Goal: Information Seeking & Learning: Find specific fact

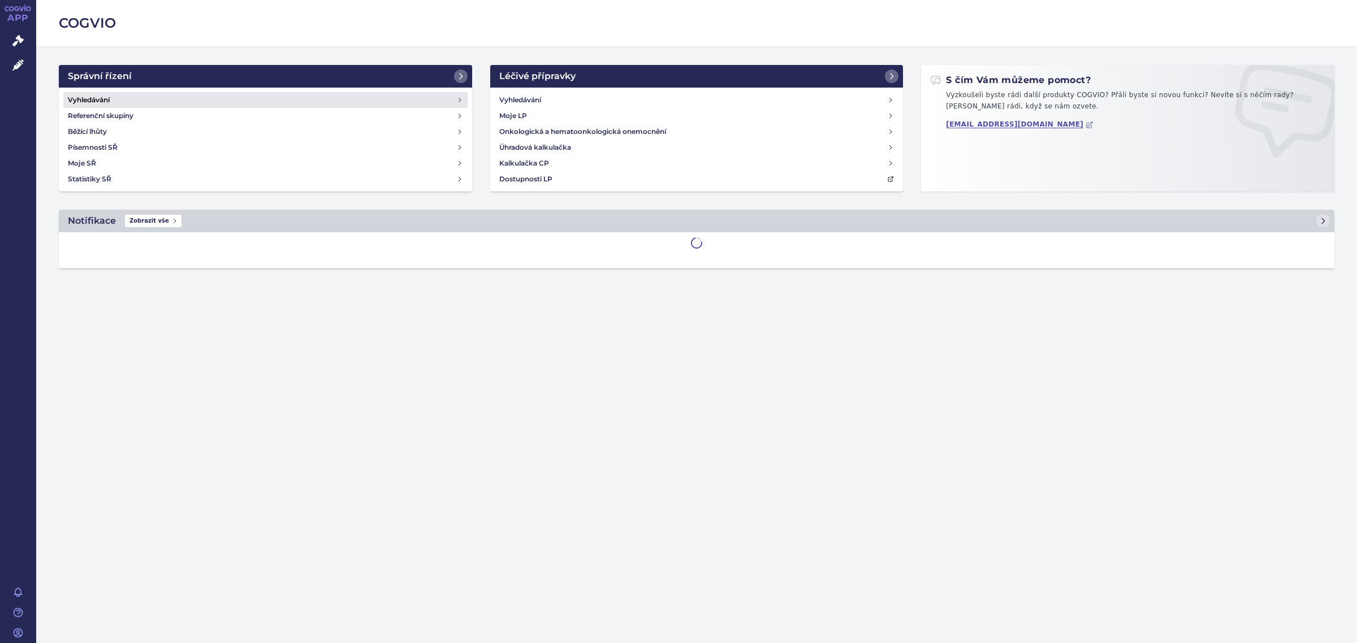
click at [109, 101] on h4 "Vyhledávání" at bounding box center [89, 99] width 42 height 11
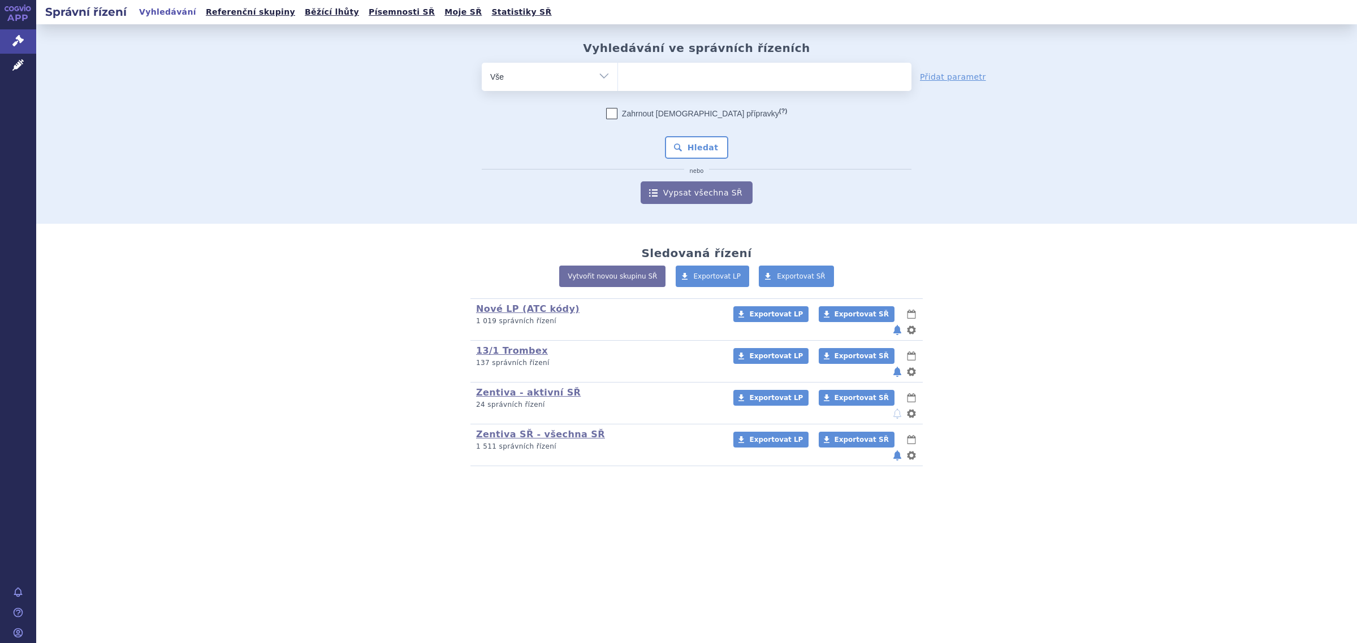
drag, startPoint x: 0, startPoint y: 0, endPoint x: 599, endPoint y: 85, distance: 605.2
click at [601, 85] on select "Vše Spisová značka Typ SŘ Přípravek/SUKL kód Účastník/Držitel" at bounding box center [550, 75] width 136 height 25
select select "filter-atc-group"
click at [482, 63] on select "Vše Spisová značka Typ SŘ Přípravek/SUKL kód Účastník/Držitel" at bounding box center [550, 75] width 136 height 25
click at [649, 81] on ul at bounding box center [764, 75] width 293 height 24
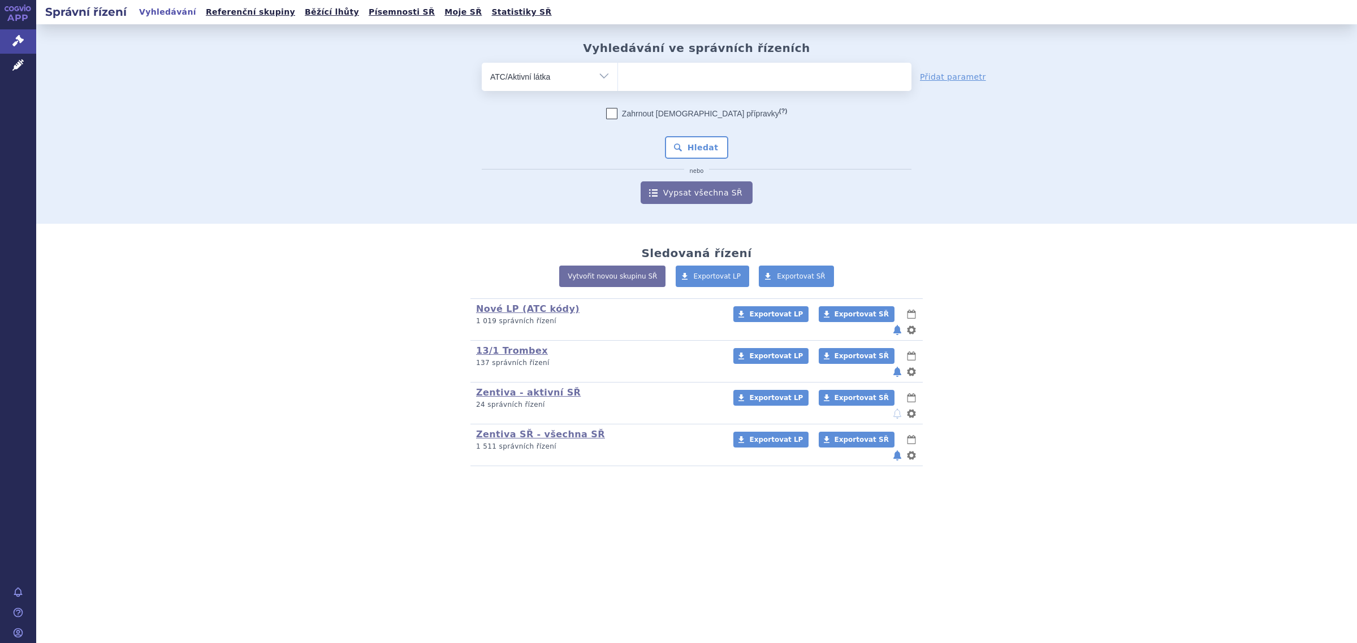
click at [618, 81] on select at bounding box center [617, 76] width 1 height 28
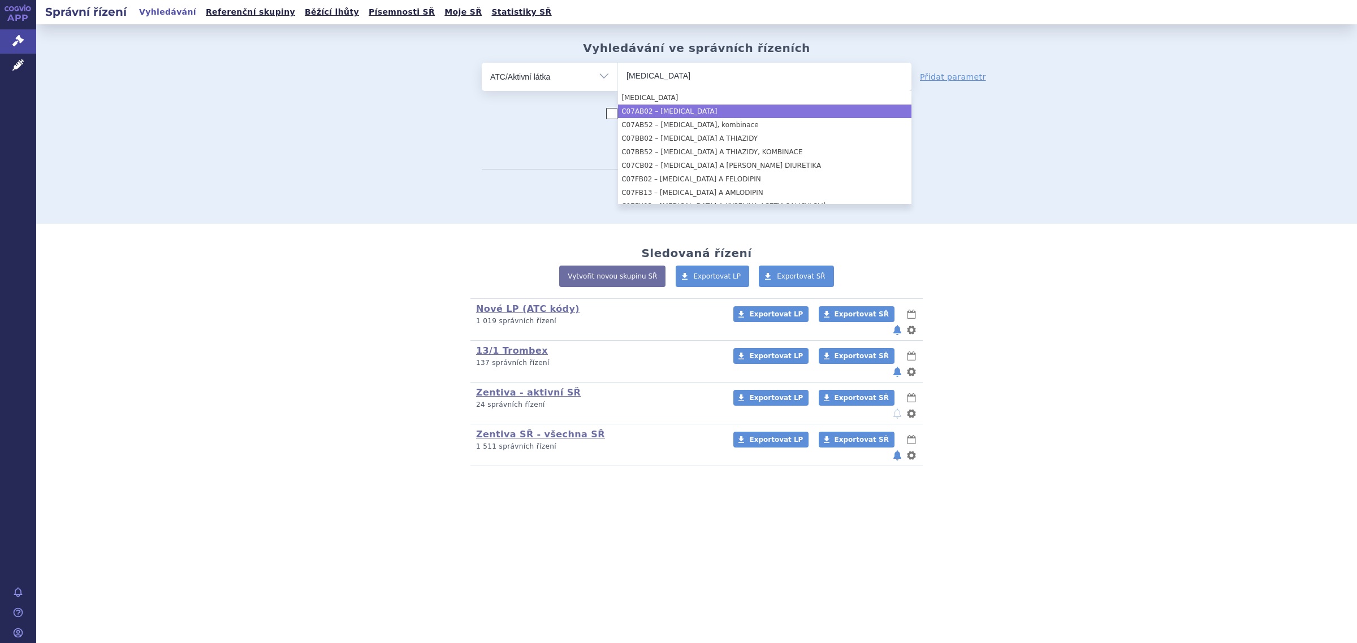
type input "metoprolol"
select select "C07AB02"
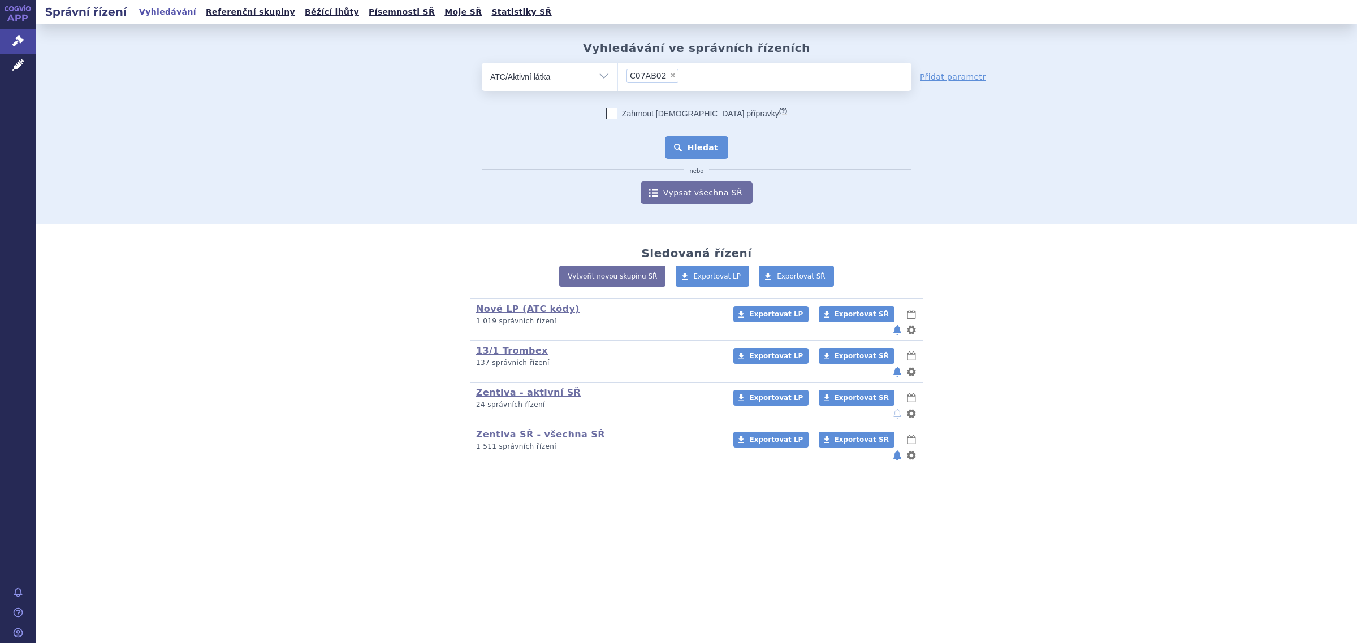
click at [691, 142] on button "Hledat" at bounding box center [697, 147] width 64 height 23
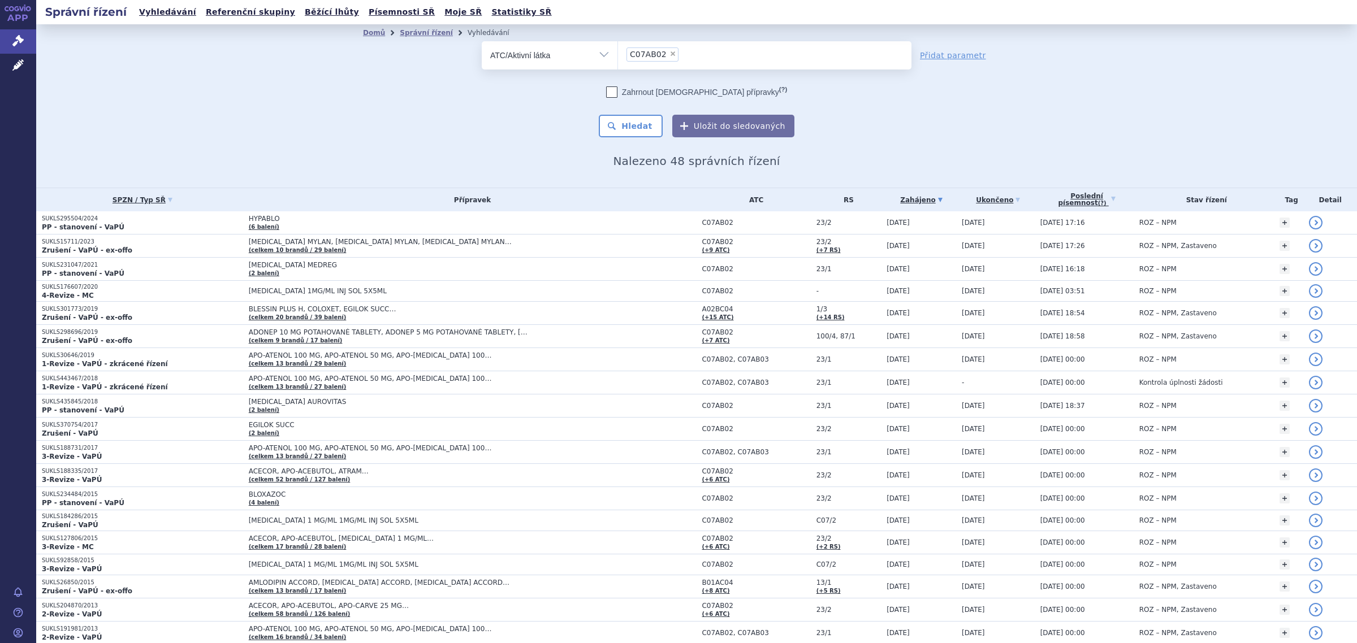
click at [669, 54] on span "×" at bounding box center [672, 53] width 7 height 7
click at [618, 54] on select "C07AB02" at bounding box center [617, 55] width 1 height 28
select select
type input "rispe"
select select "N05AX08"
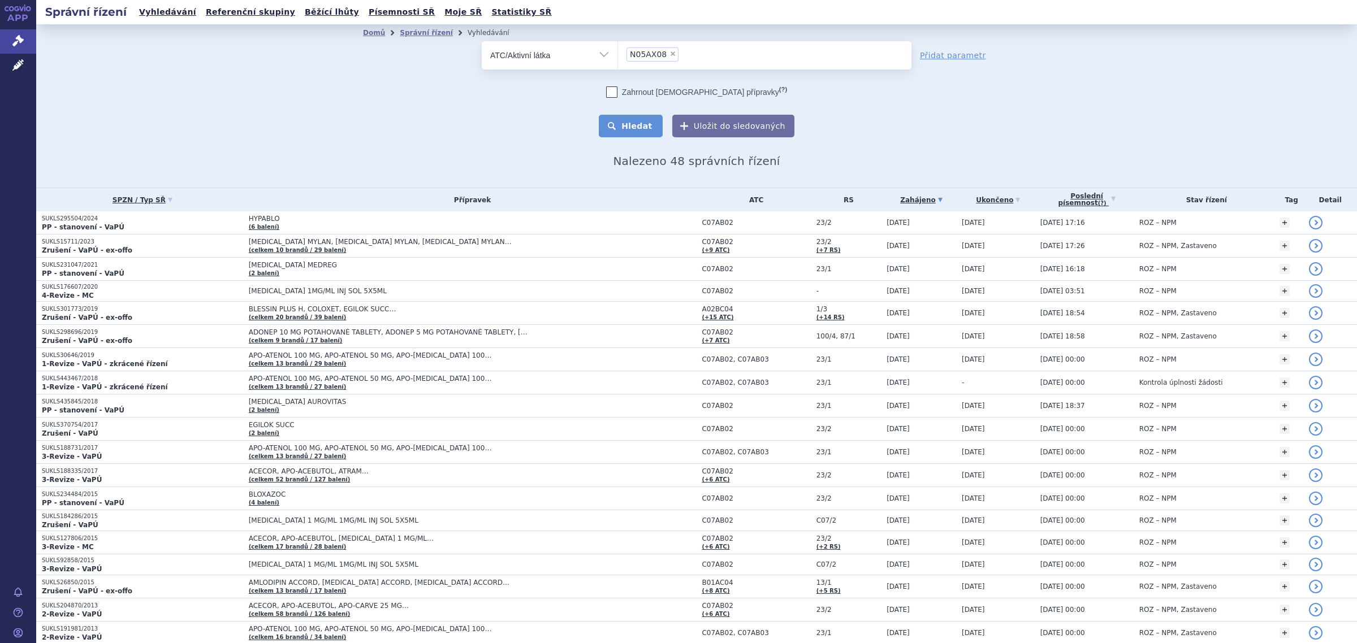
click at [638, 126] on button "Hledat" at bounding box center [631, 126] width 64 height 23
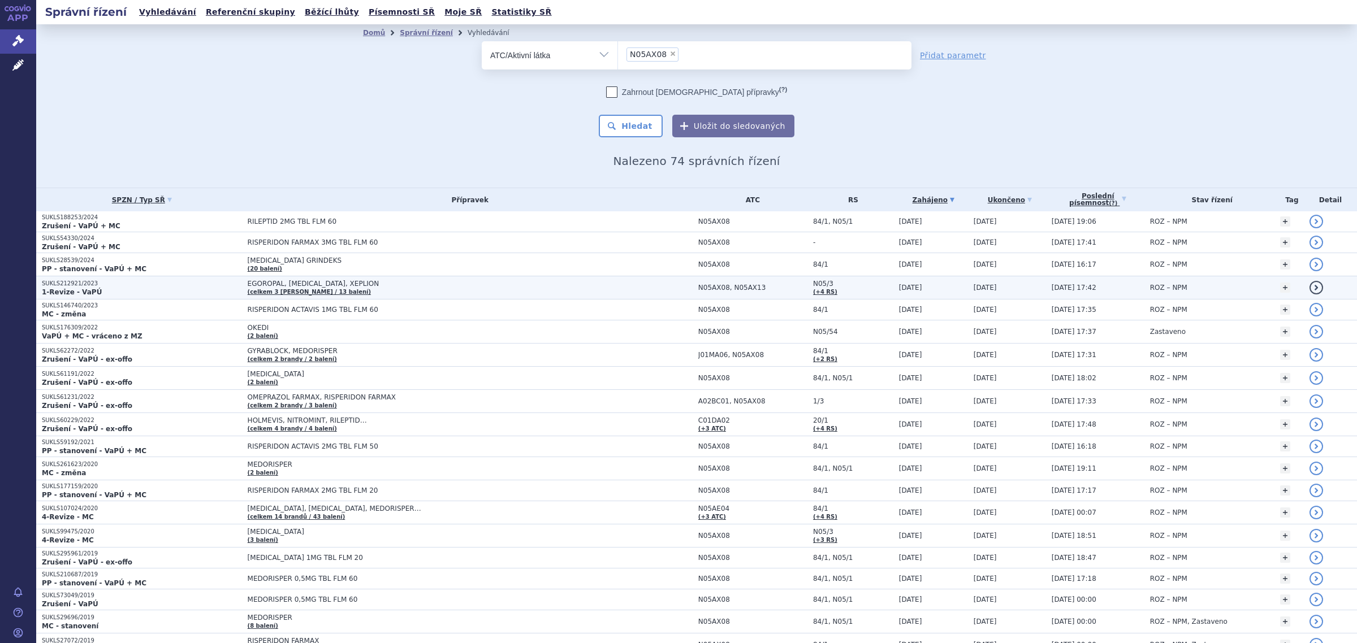
click at [281, 284] on span "EGOROPAL, [MEDICAL_DATA], XEPLION" at bounding box center [389, 284] width 283 height 8
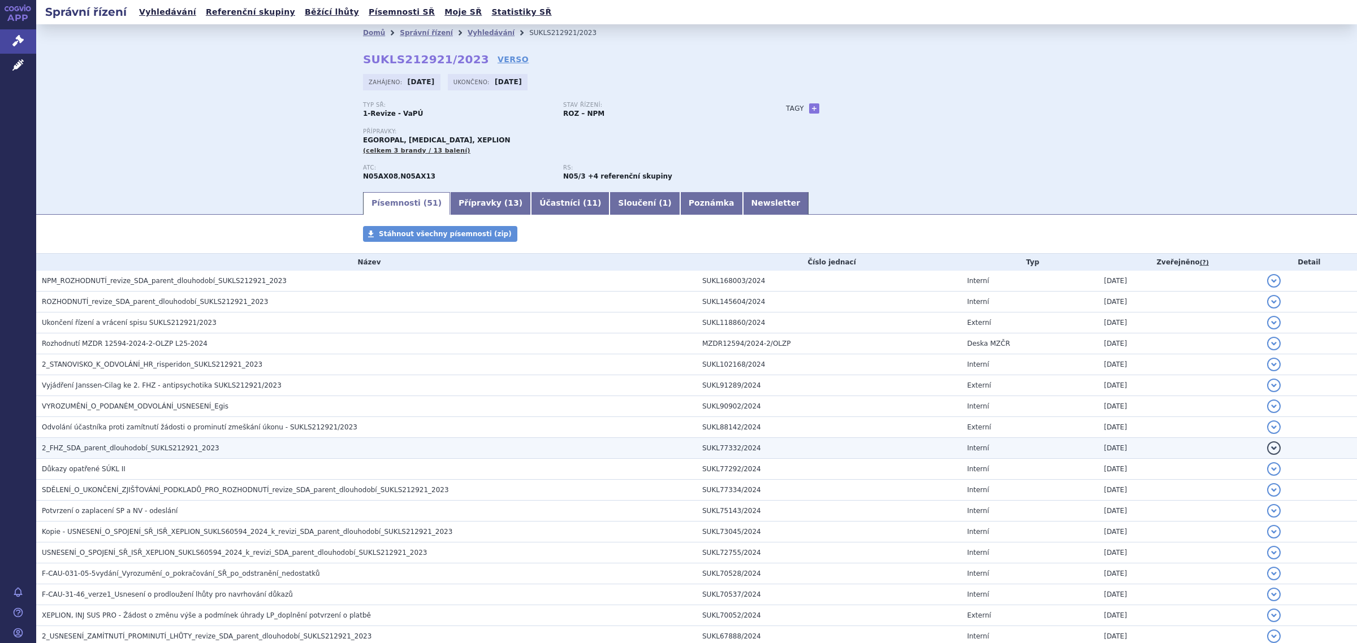
click at [106, 449] on span "2_FHZ_SDA_parent_dlouhodobí_SUKLS212921_2023" at bounding box center [130, 448] width 177 height 8
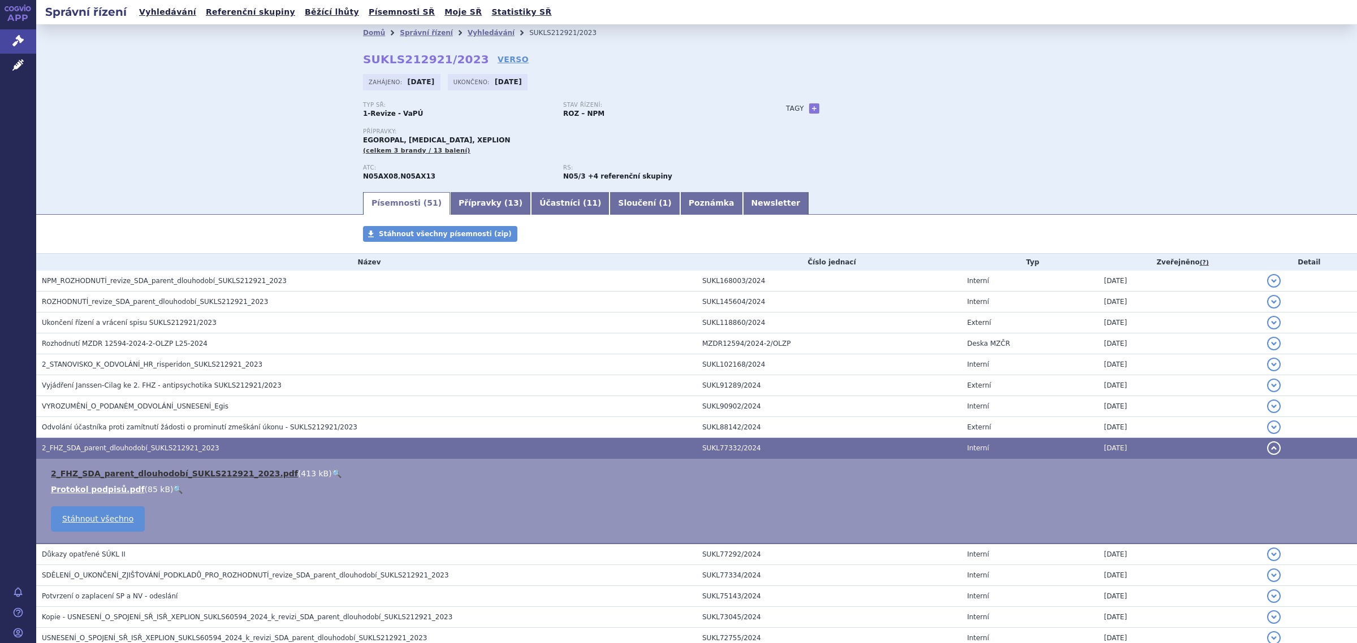
click at [137, 475] on link "2_FHZ_SDA_parent_dlouhodobí_SUKLS212921_2023.pdf" at bounding box center [174, 473] width 247 height 9
click at [416, 35] on link "Správní řízení" at bounding box center [426, 33] width 53 height 8
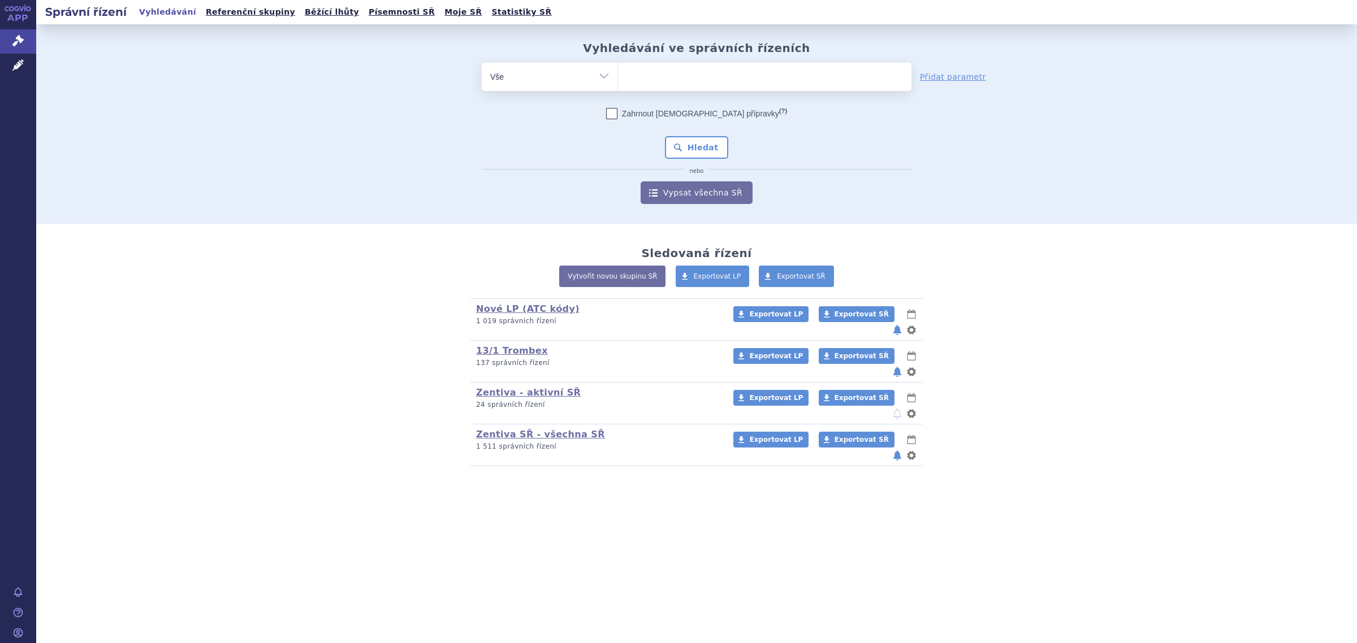
select select "filter-atc-group"
click at [482, 63] on select "Vše Spisová značka Typ SŘ Přípravek/SUKL kód Účastník/Držitel" at bounding box center [550, 75] width 136 height 25
click at [688, 85] on ul at bounding box center [764, 75] width 293 height 24
click at [618, 85] on select at bounding box center [617, 76] width 1 height 28
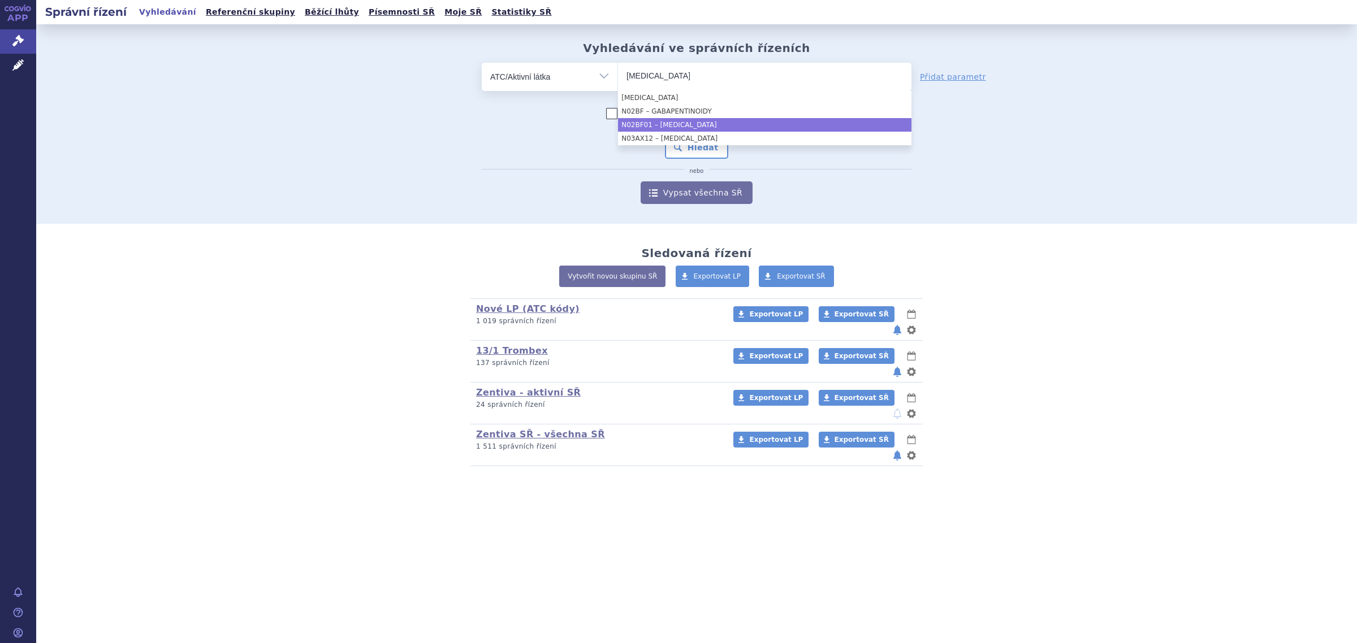
type input "[MEDICAL_DATA]"
select select "N02BF01"
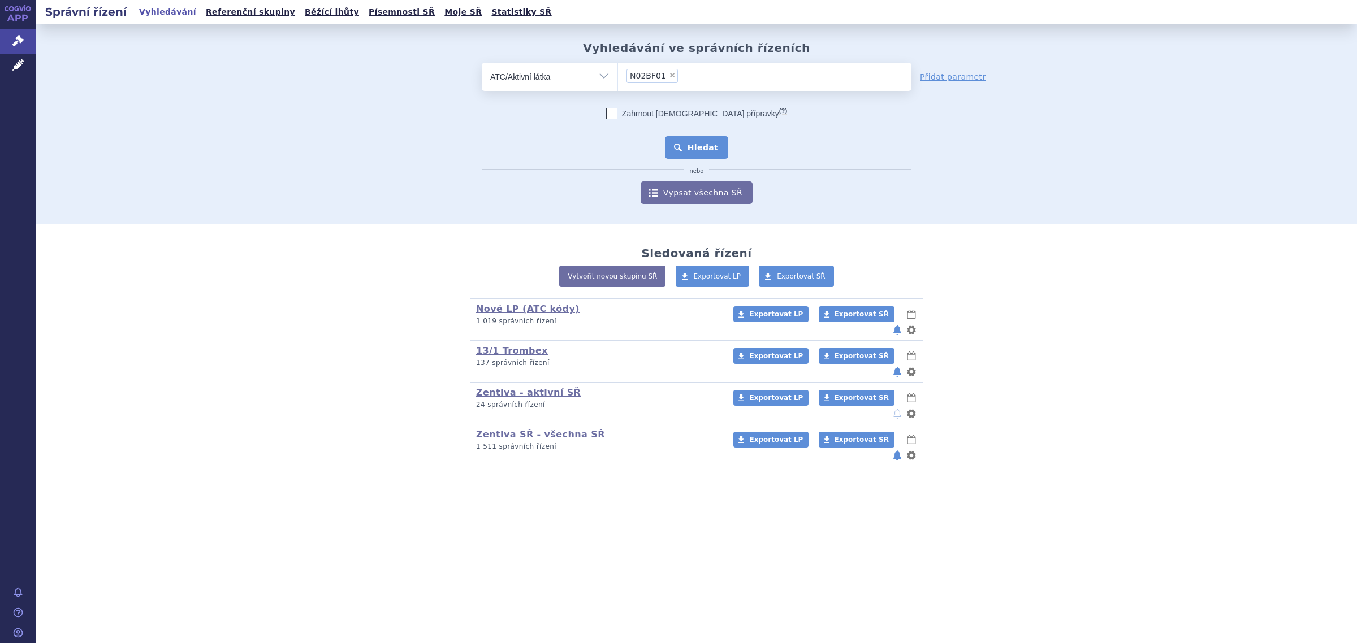
click at [710, 151] on button "Hledat" at bounding box center [697, 147] width 64 height 23
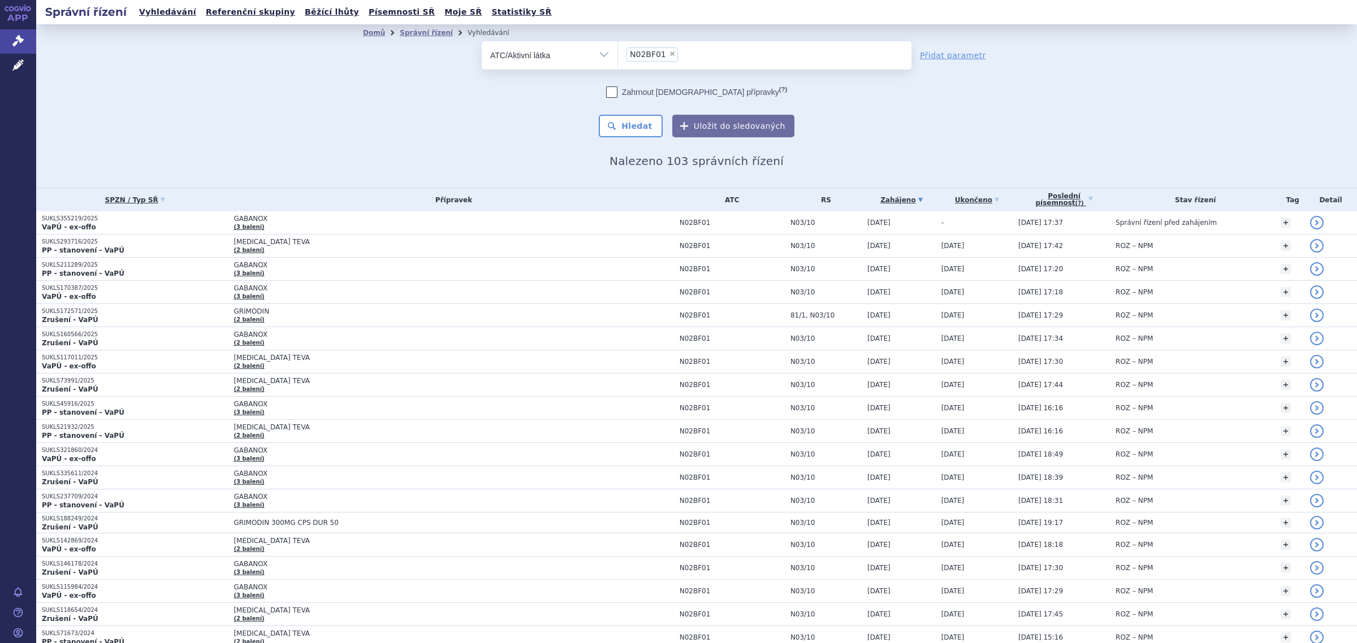
click at [669, 51] on span "×" at bounding box center [672, 53] width 7 height 7
click at [618, 51] on select "N02BF01" at bounding box center [617, 55] width 1 height 28
select select
type input "rispe"
select select "N05AX08"
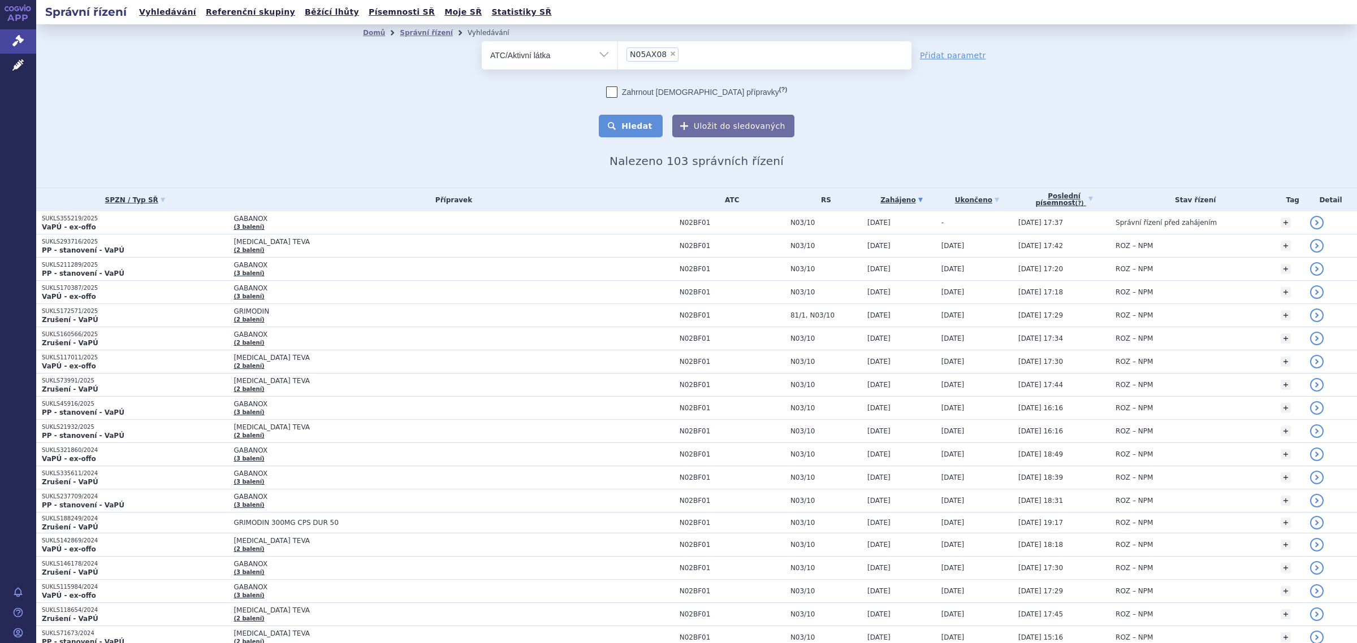
click at [629, 115] on button "Hledat" at bounding box center [631, 126] width 64 height 23
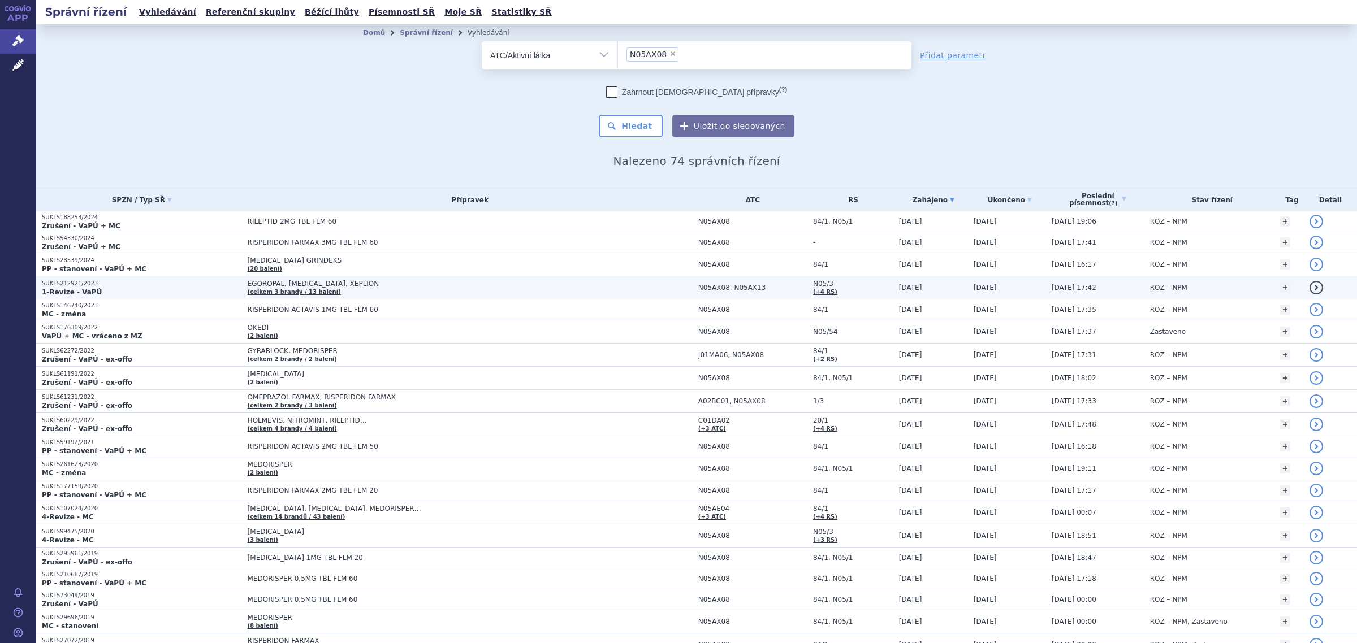
click at [319, 283] on span "EGOROPAL, [MEDICAL_DATA], XEPLION" at bounding box center [389, 284] width 283 height 8
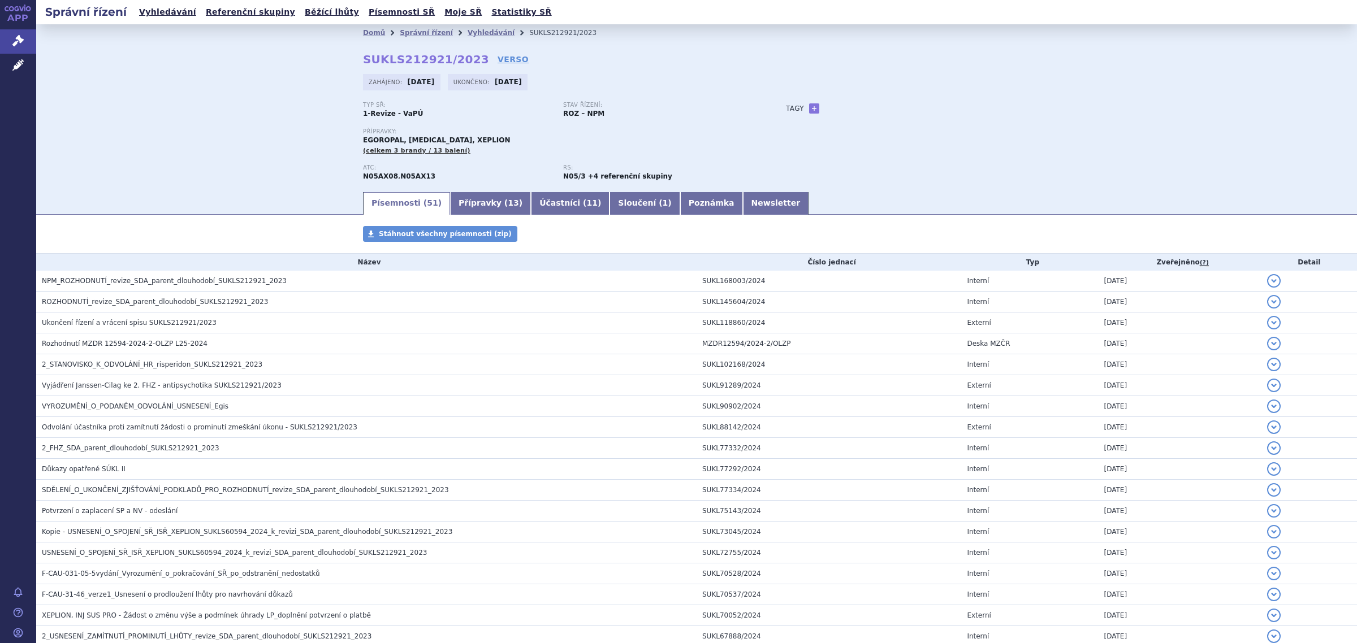
click at [479, 205] on link "Přípravky ( 13 )" at bounding box center [490, 203] width 81 height 23
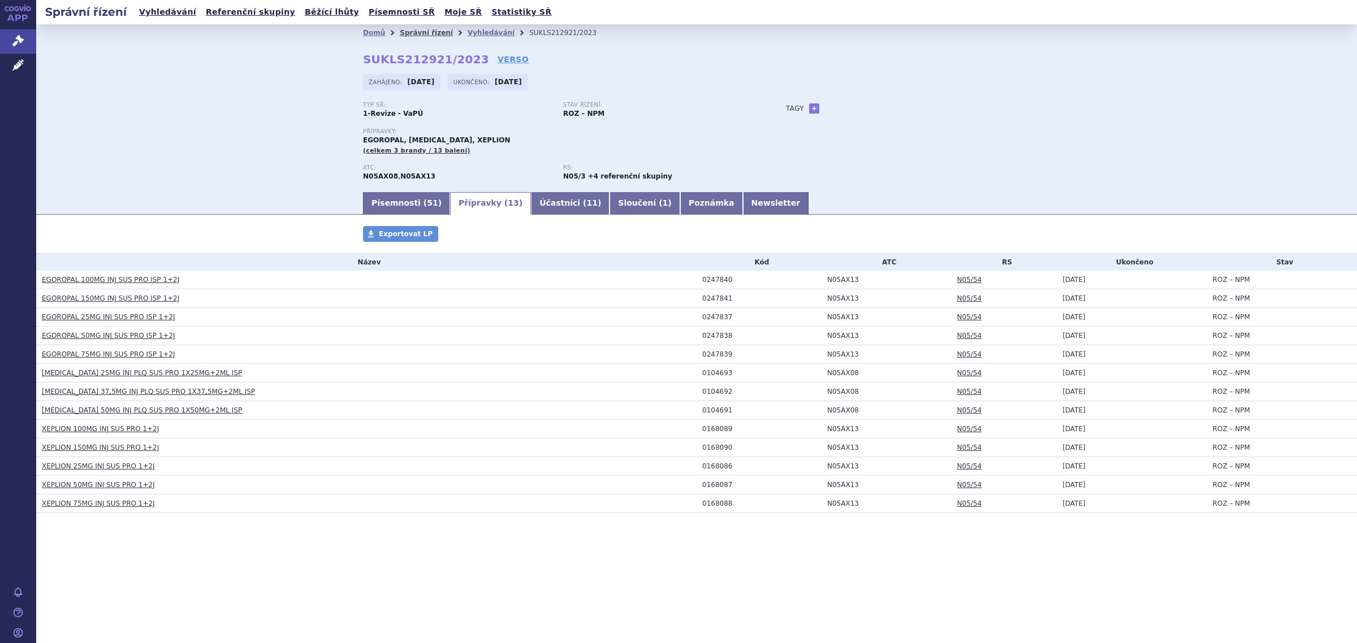
click at [419, 31] on link "Správní řízení" at bounding box center [426, 33] width 53 height 8
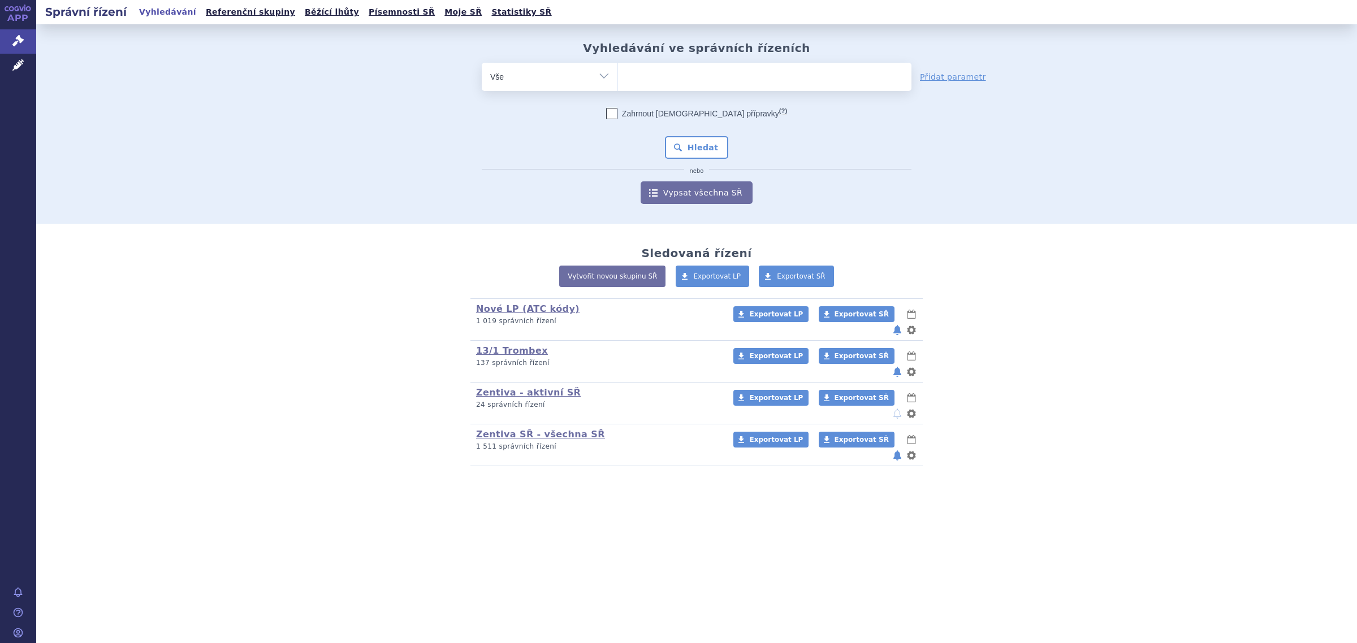
click at [662, 75] on ul at bounding box center [764, 75] width 293 height 24
click at [618, 75] on select at bounding box center [617, 76] width 1 height 28
type input "risp"
type input "rispe"
type input "rispen"
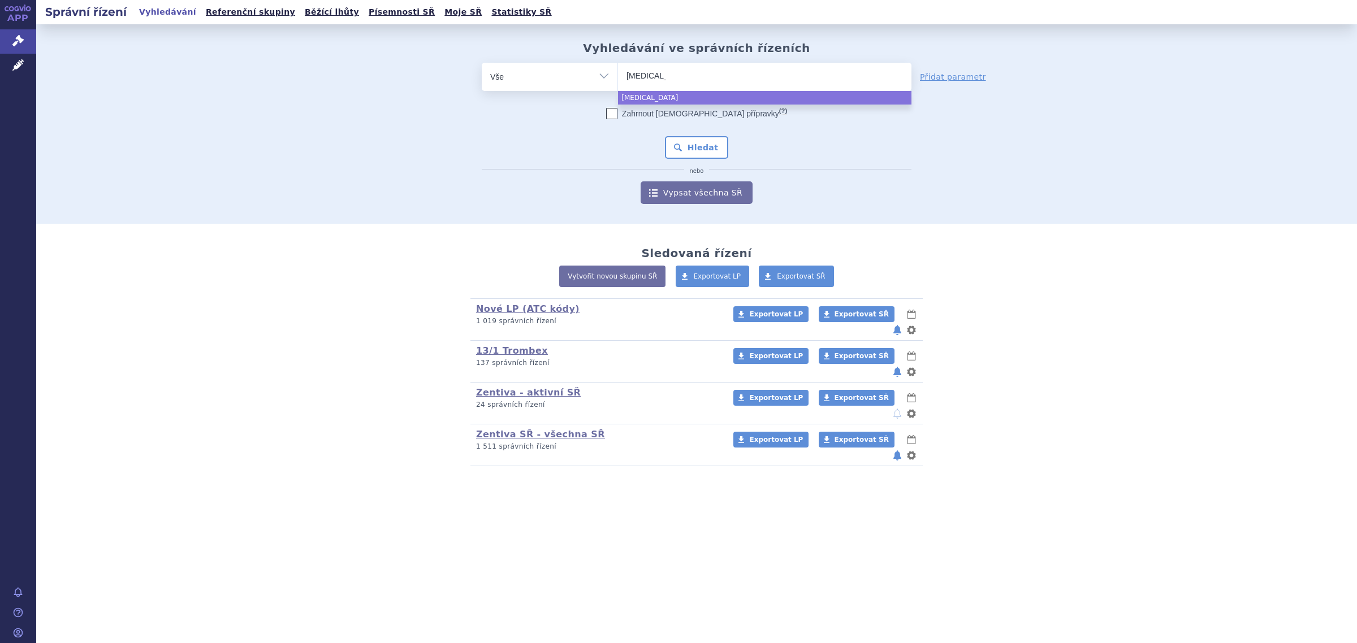
select select "rispen"
click at [712, 142] on button "Hledat" at bounding box center [697, 147] width 64 height 23
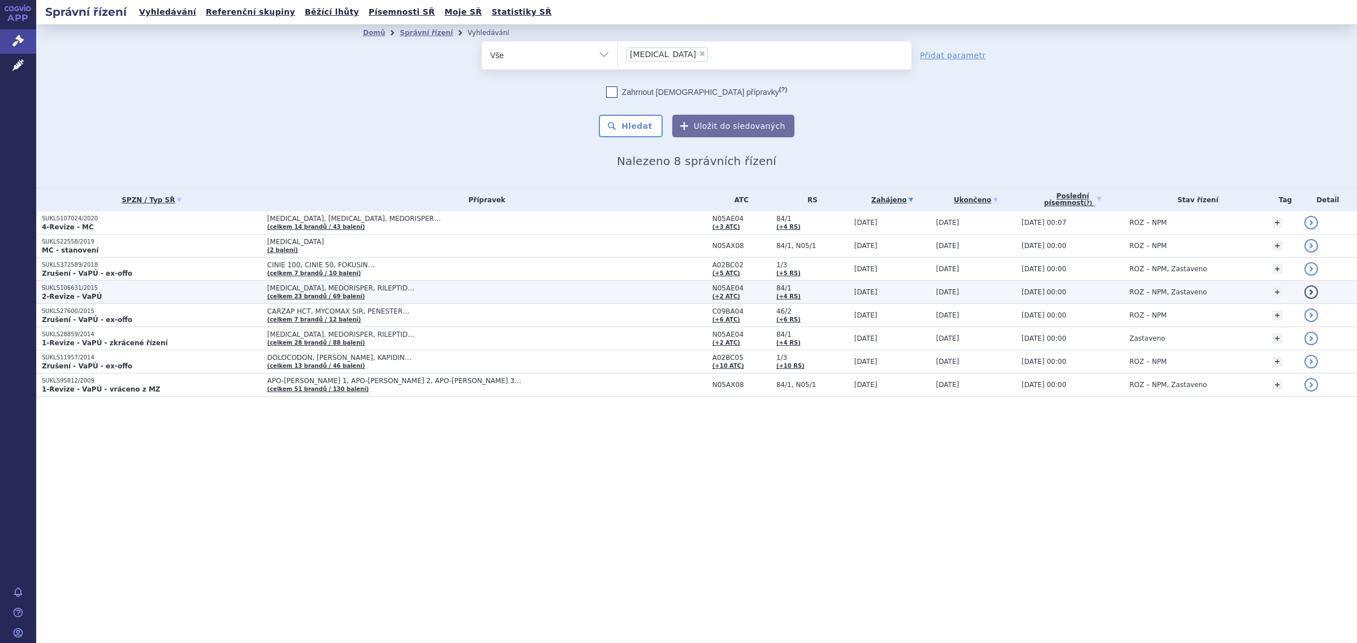
click at [355, 285] on span "[MEDICAL_DATA], MEDORISPER, RILEPTID…" at bounding box center [408, 288] width 283 height 8
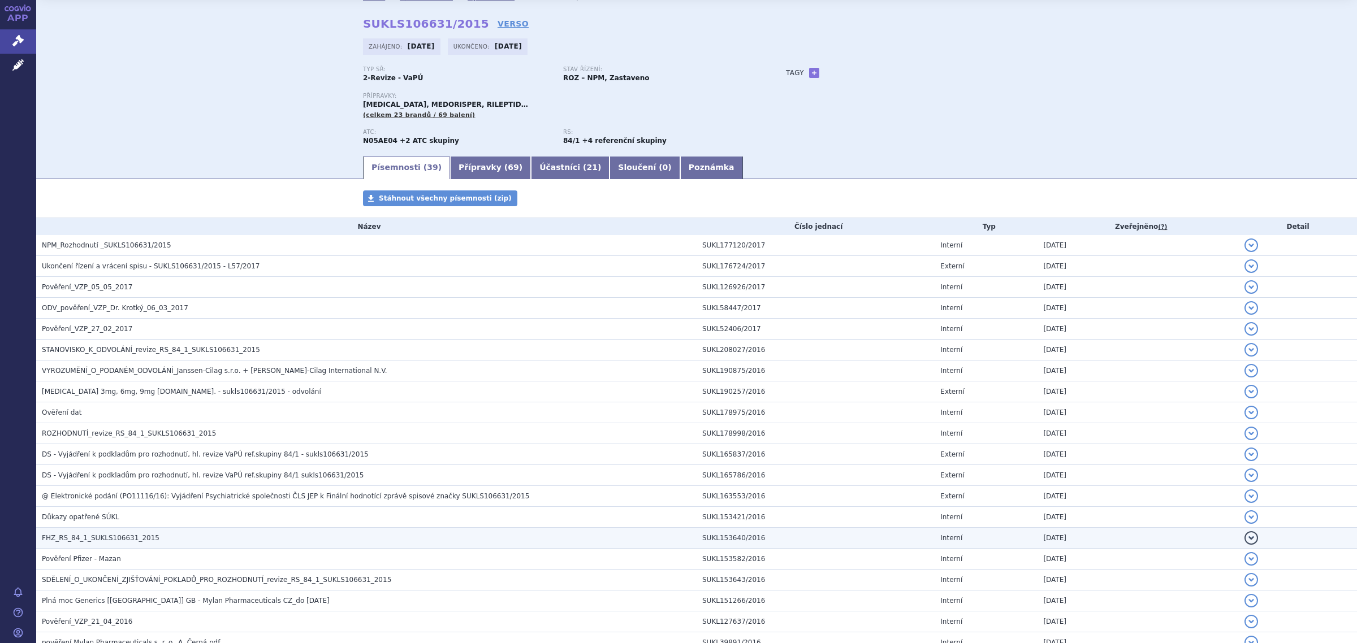
scroll to position [71, 0]
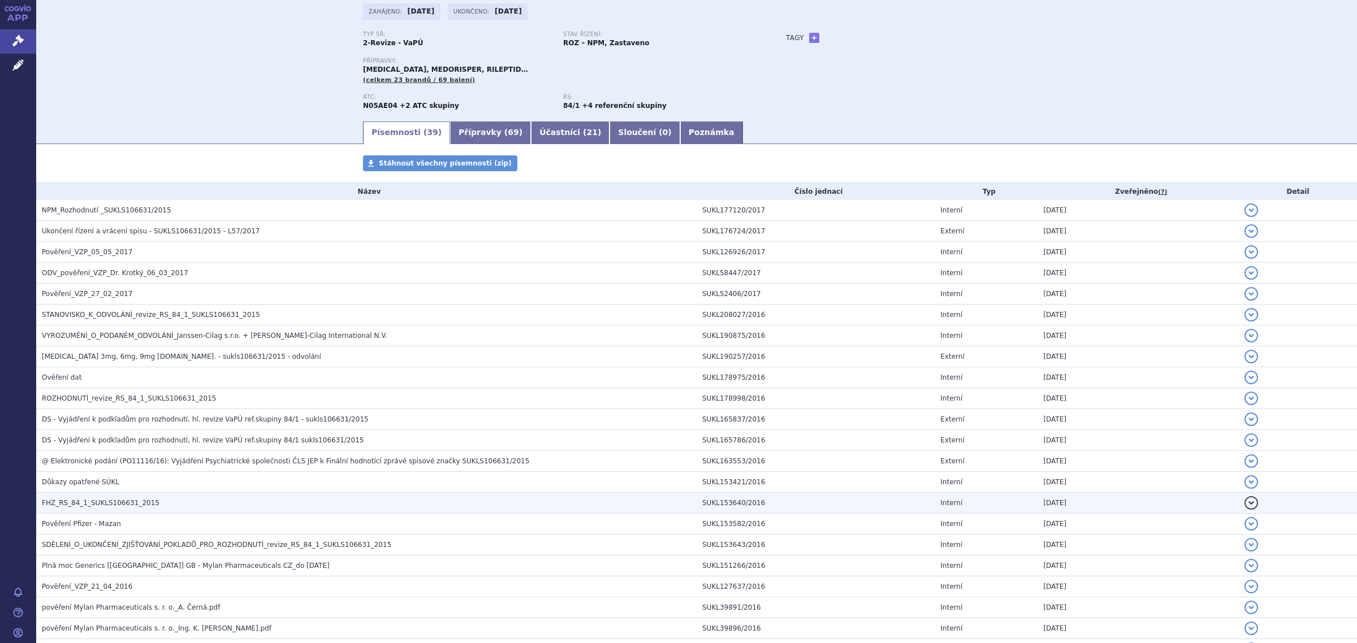
click at [108, 506] on span "FHZ_RS_84_1_SUKLS106631_2015" at bounding box center [101, 503] width 118 height 8
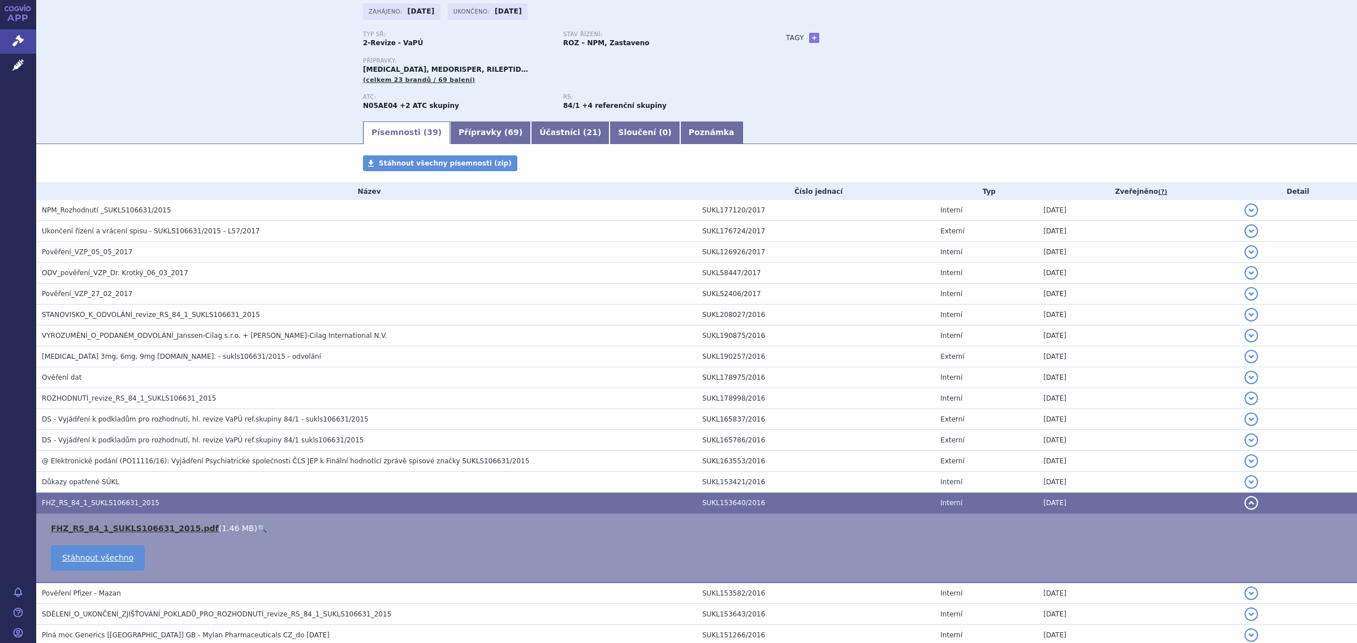
click at [111, 529] on link "FHZ_RS_84_1_SUKLS106631_2015.pdf" at bounding box center [135, 528] width 168 height 9
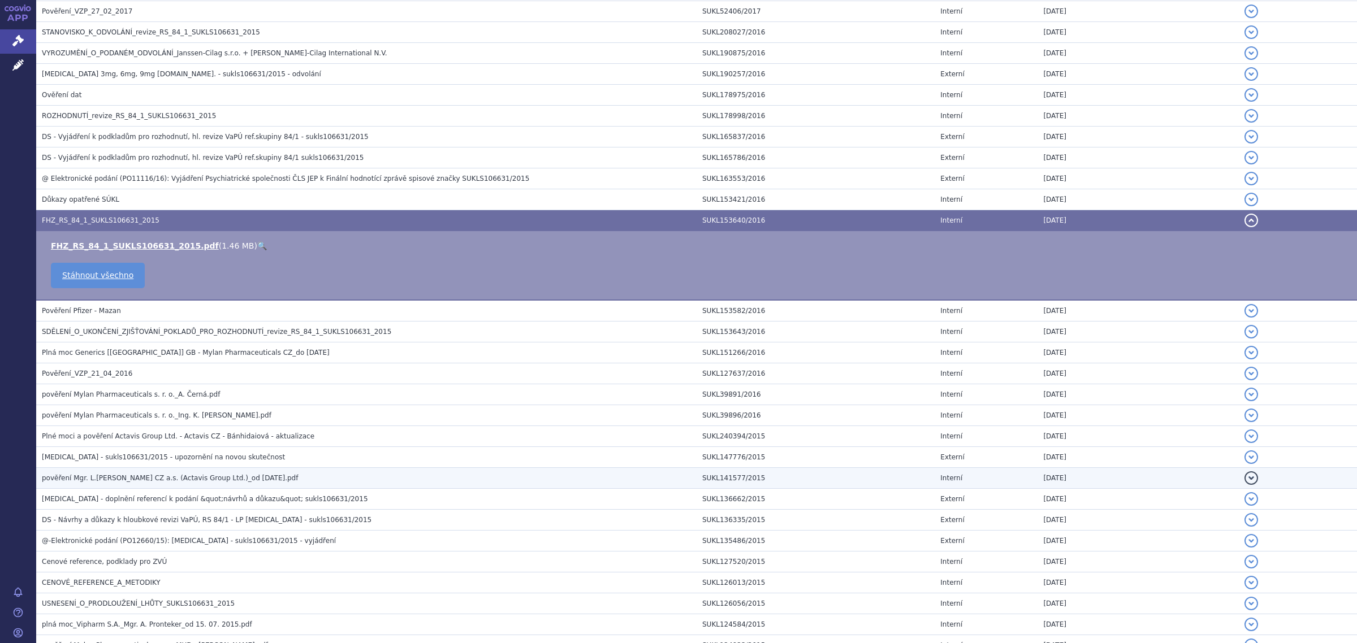
scroll to position [424, 0]
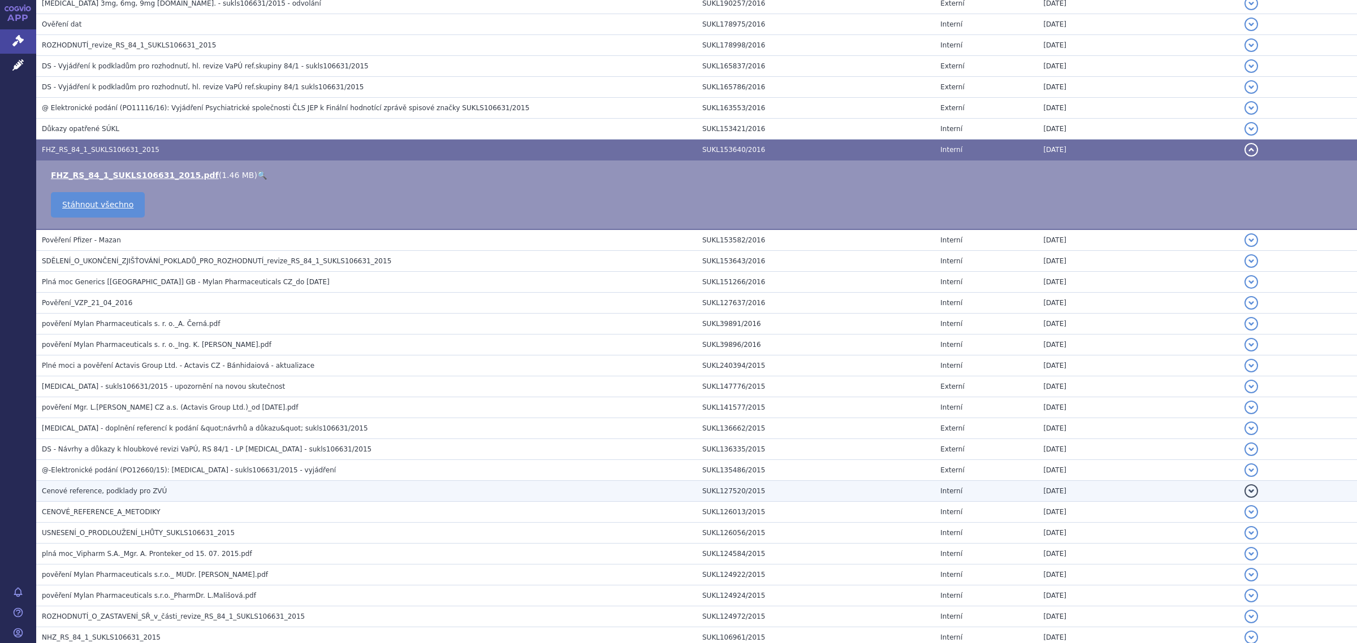
click at [103, 495] on span "Cenové reference, podklady pro ZVÚ" at bounding box center [104, 491] width 125 height 8
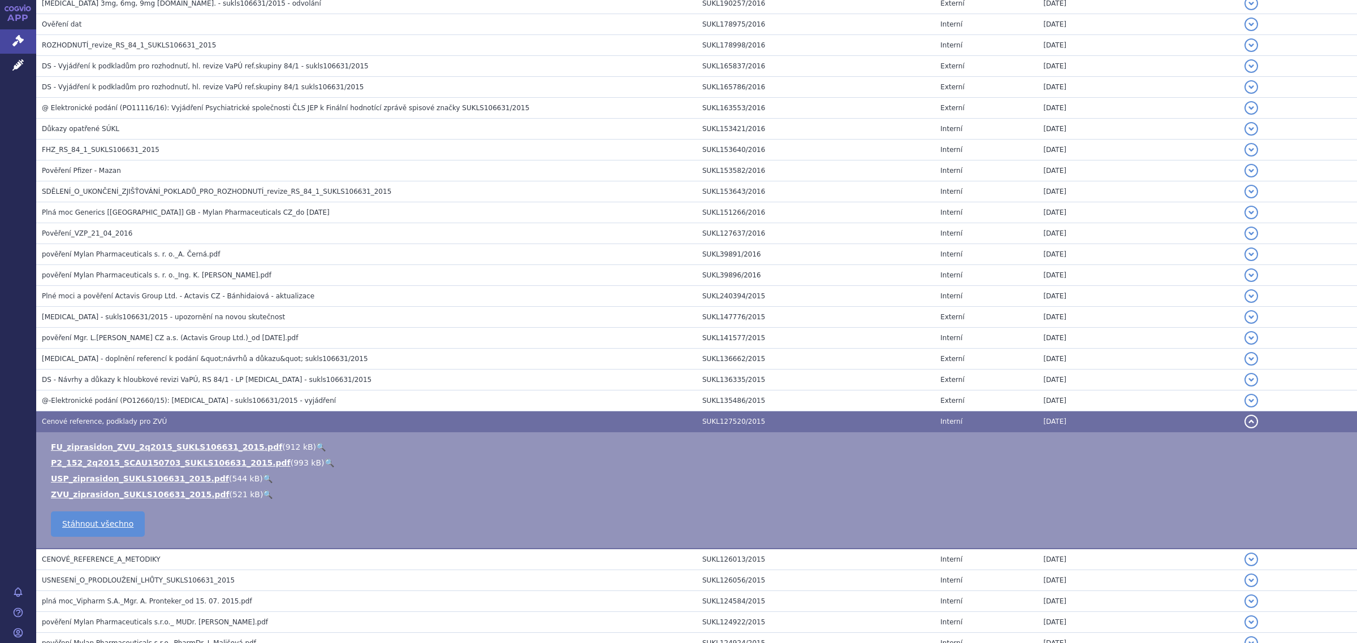
scroll to position [495, 0]
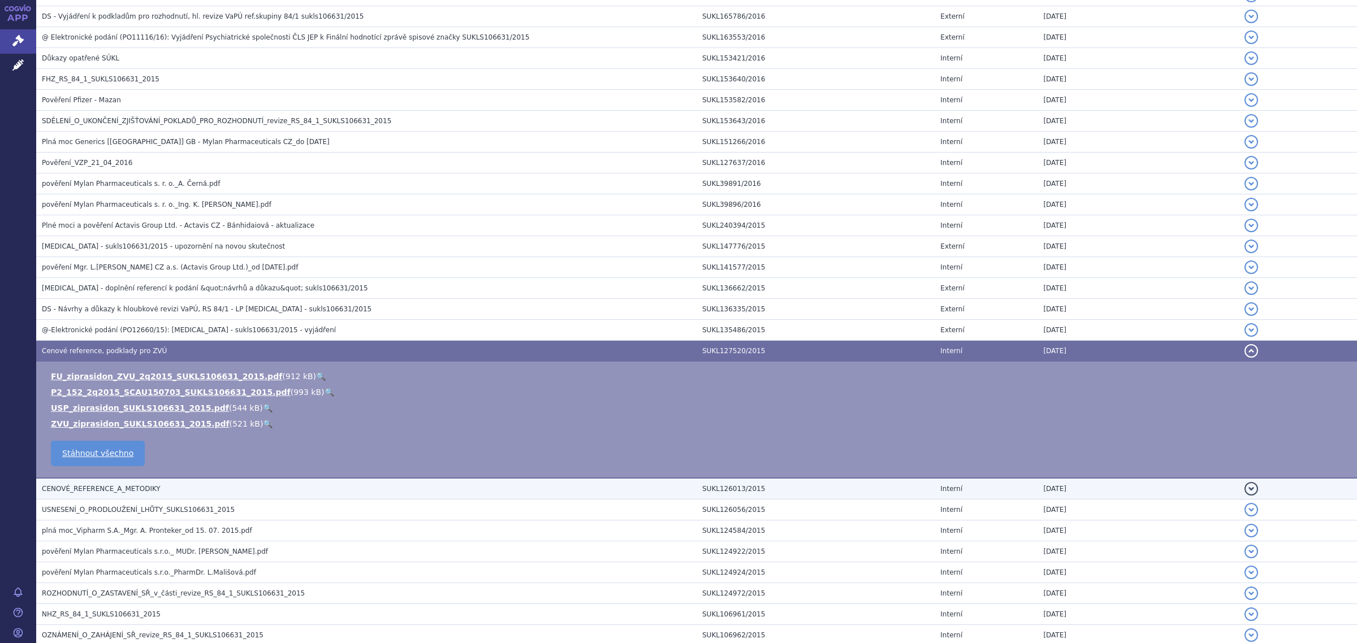
click at [105, 495] on h3 "CENOVÉ_REFERENCE_A_METODIKY" at bounding box center [369, 488] width 655 height 11
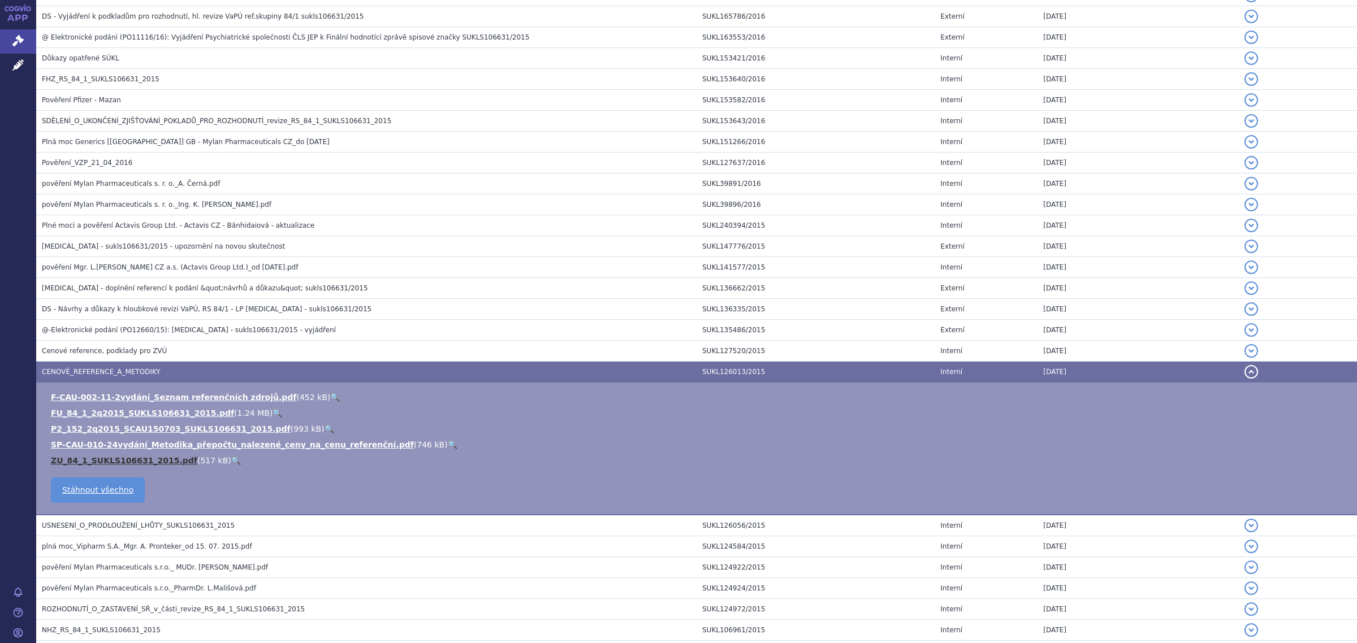
click at [106, 458] on link "ZU_84_1_SUKLS106631_2015.pdf" at bounding box center [124, 460] width 146 height 9
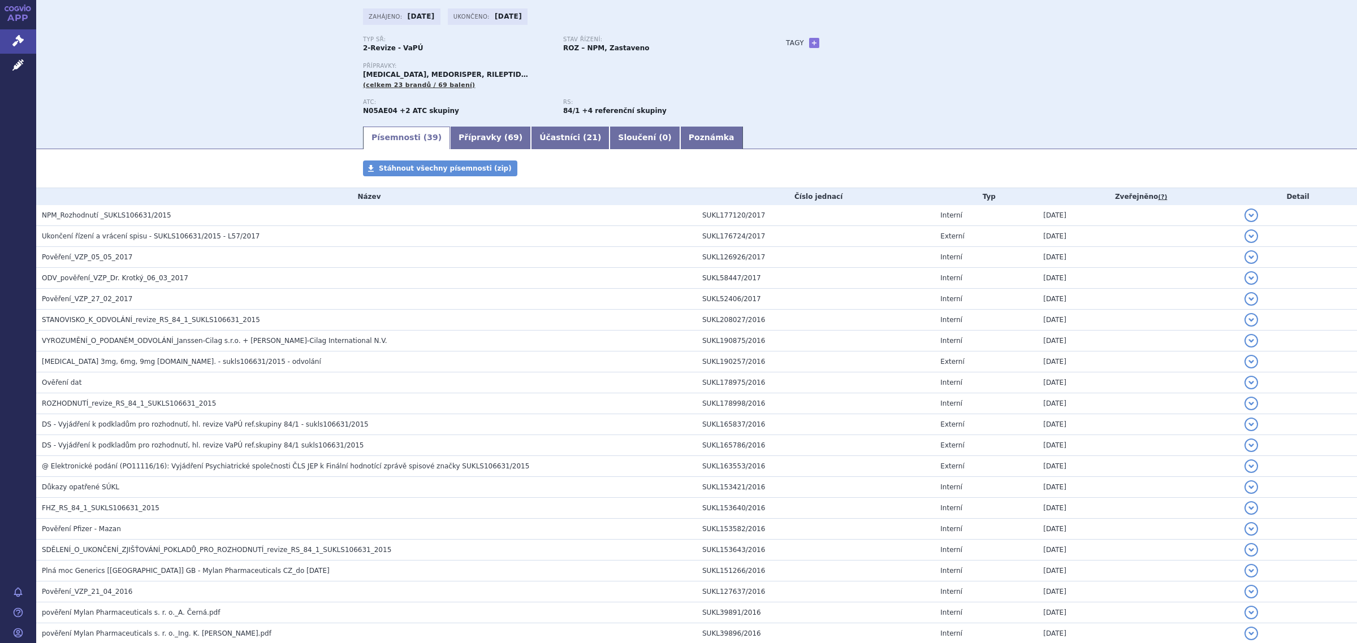
scroll to position [0, 0]
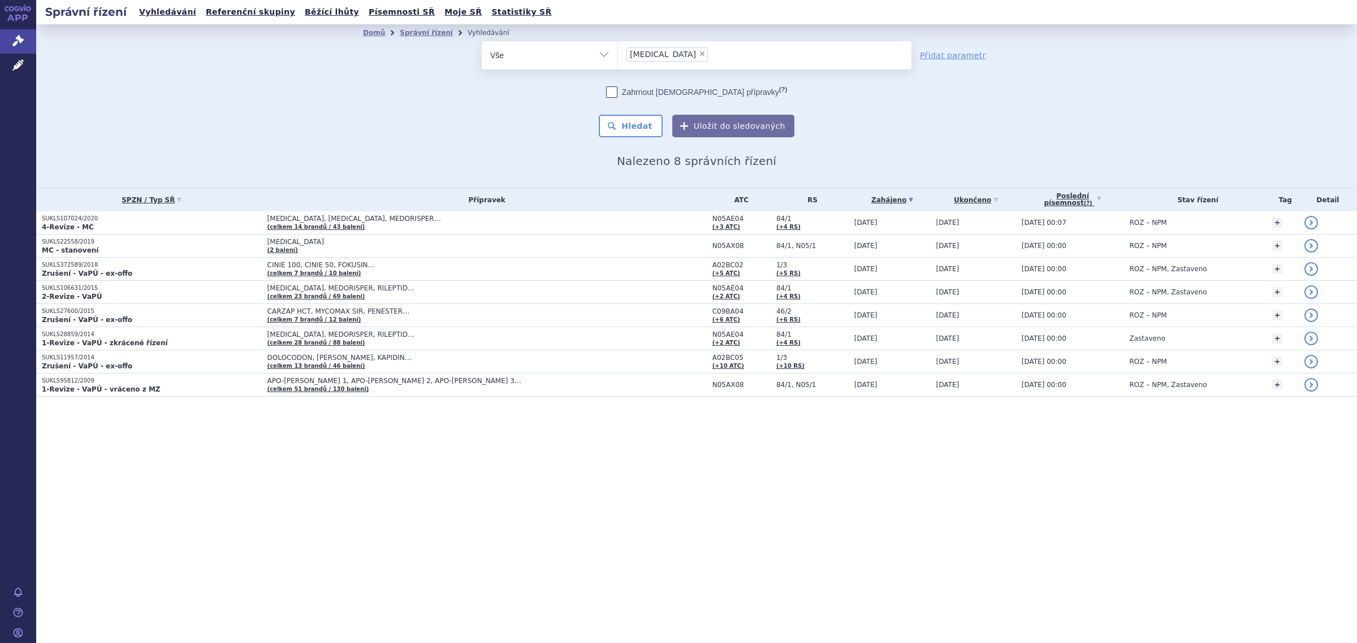
click at [699, 57] on span "×" at bounding box center [702, 53] width 7 height 7
click at [618, 57] on select "[MEDICAL_DATA]" at bounding box center [617, 55] width 1 height 28
select select
click at [598, 55] on select "Vše Spisová značka Typ SŘ Přípravek/SUKL kód Účastník/Držitel" at bounding box center [550, 53] width 136 height 25
select select "filter-atc-group"
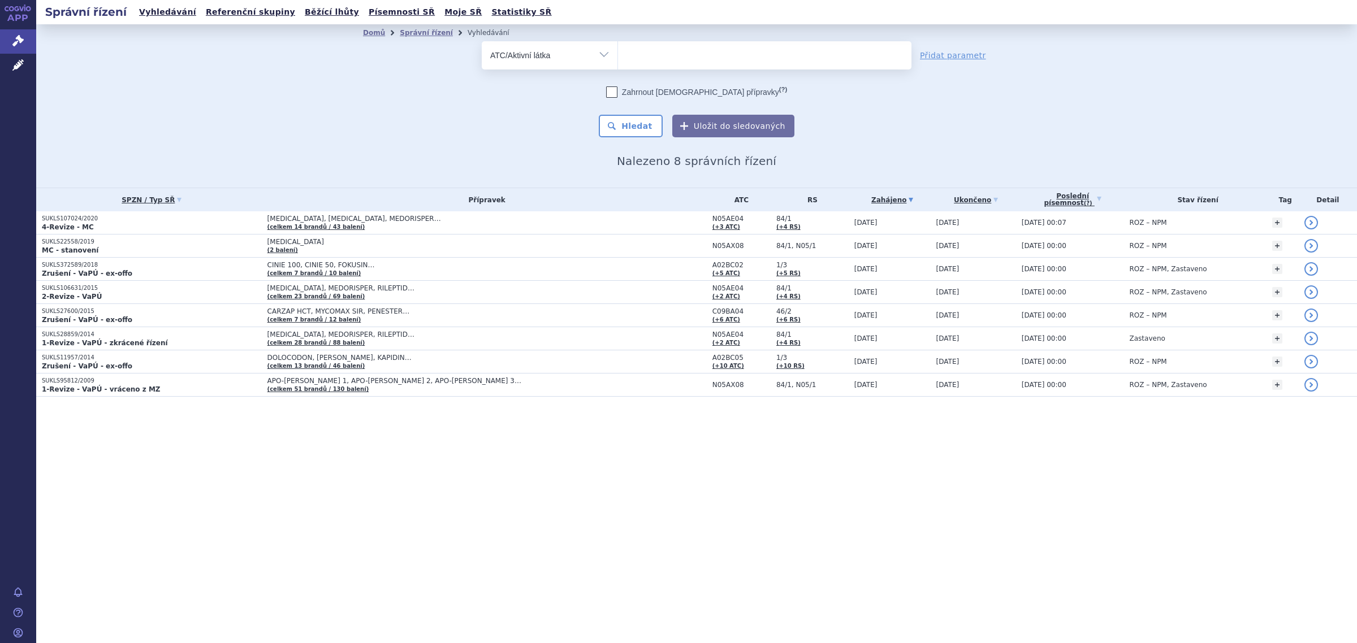
click at [482, 41] on select "Vše Spisová značka Typ SŘ Přípravek/SUKL kód Účastník/Držitel" at bounding box center [550, 53] width 136 height 25
click at [662, 58] on ul at bounding box center [764, 53] width 293 height 24
click at [618, 58] on select at bounding box center [617, 55] width 1 height 28
type input "rispe"
select select "N05AX08"
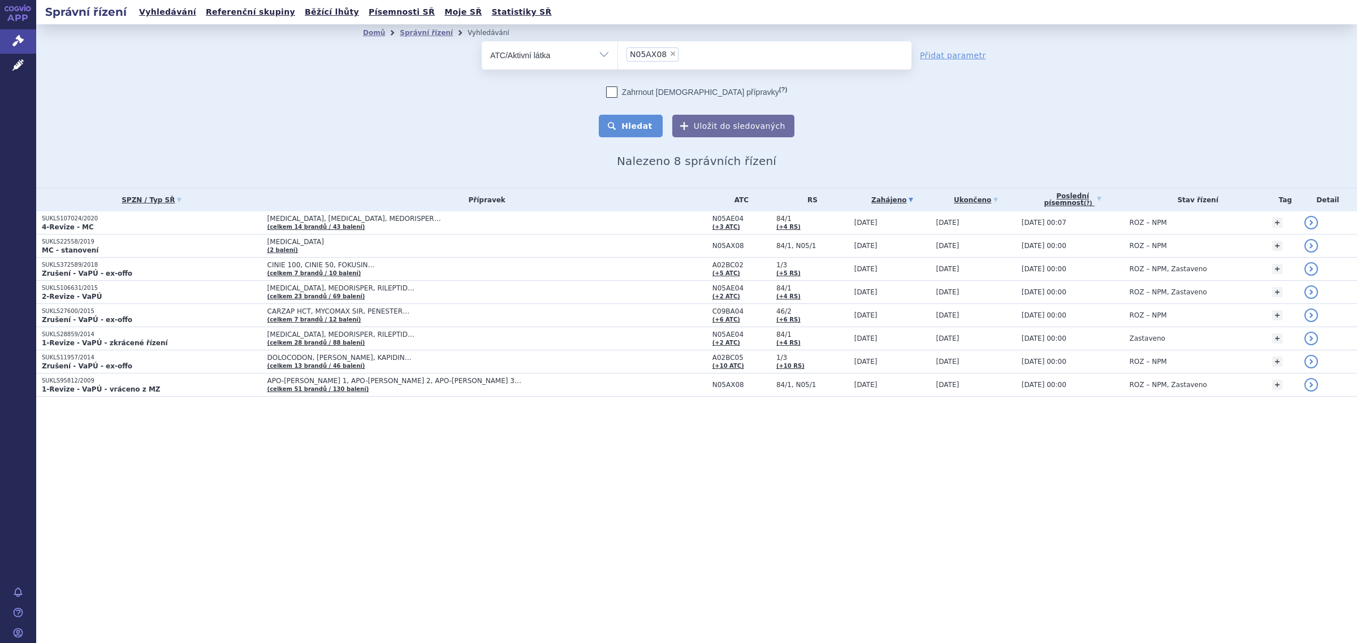
click at [630, 128] on button "Hledat" at bounding box center [631, 126] width 64 height 23
